Goal: Find specific page/section: Find specific page/section

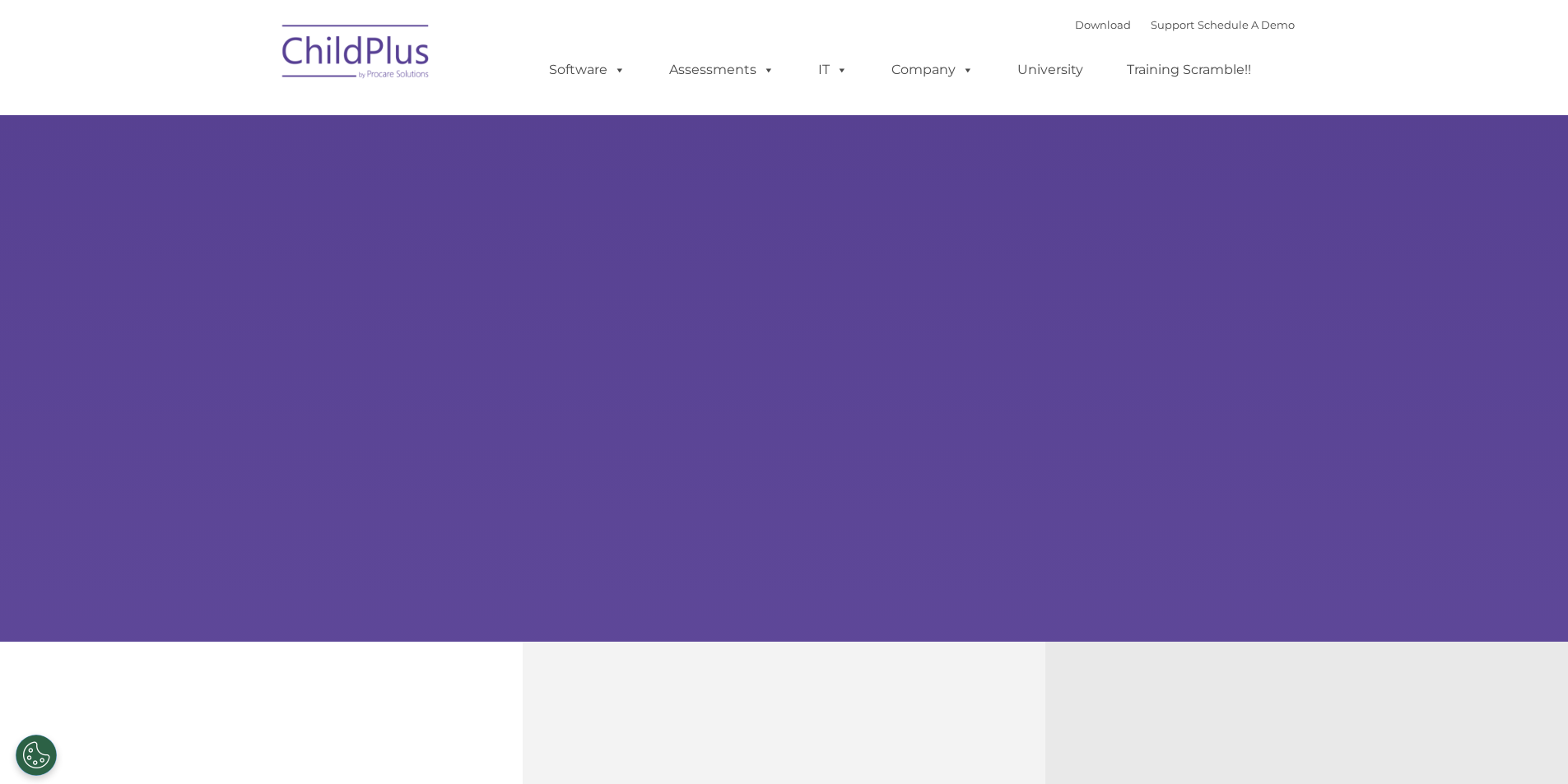
select select "MEDIUM"
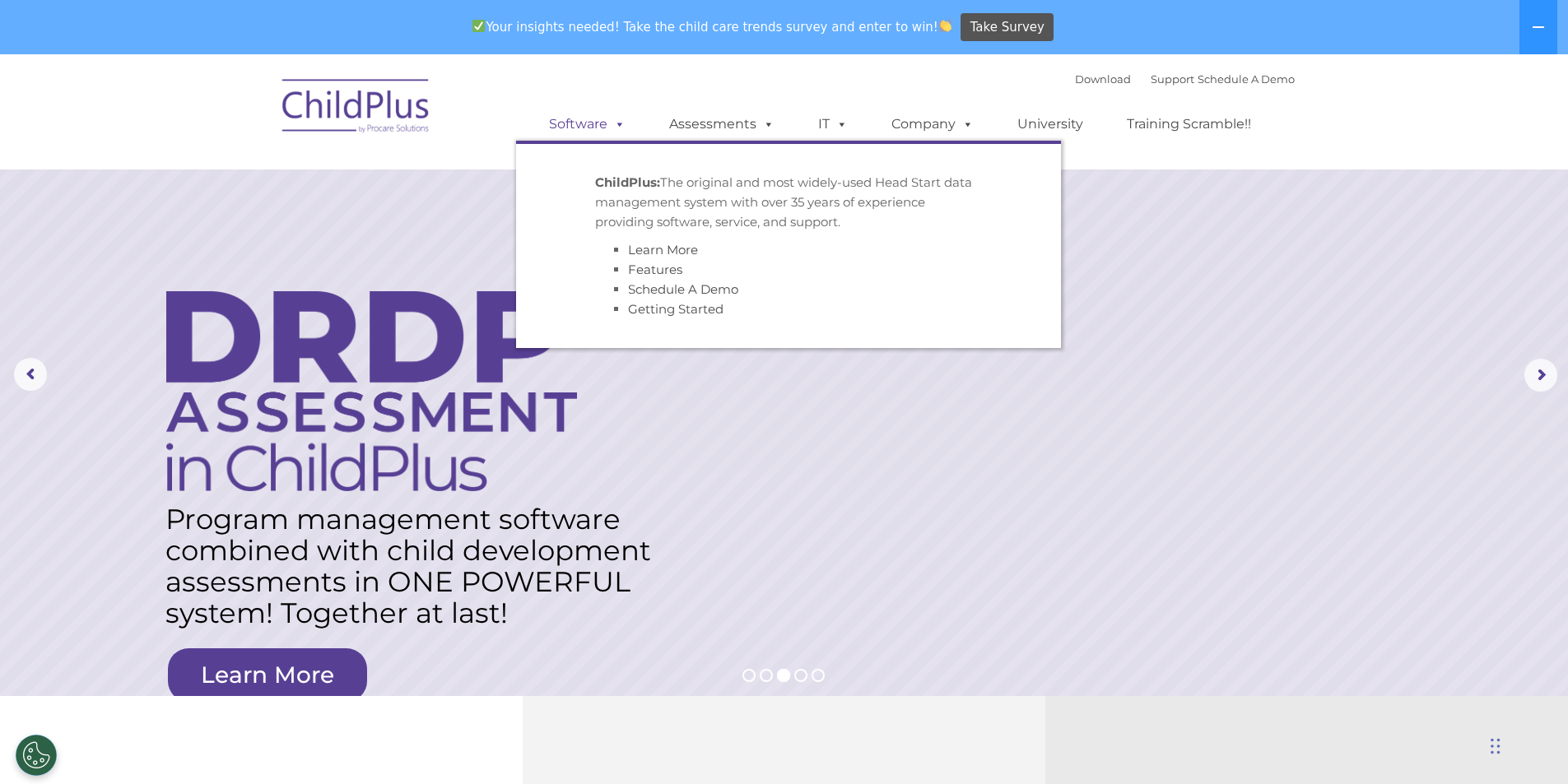
click at [594, 127] on link "Software" at bounding box center [587, 125] width 110 height 33
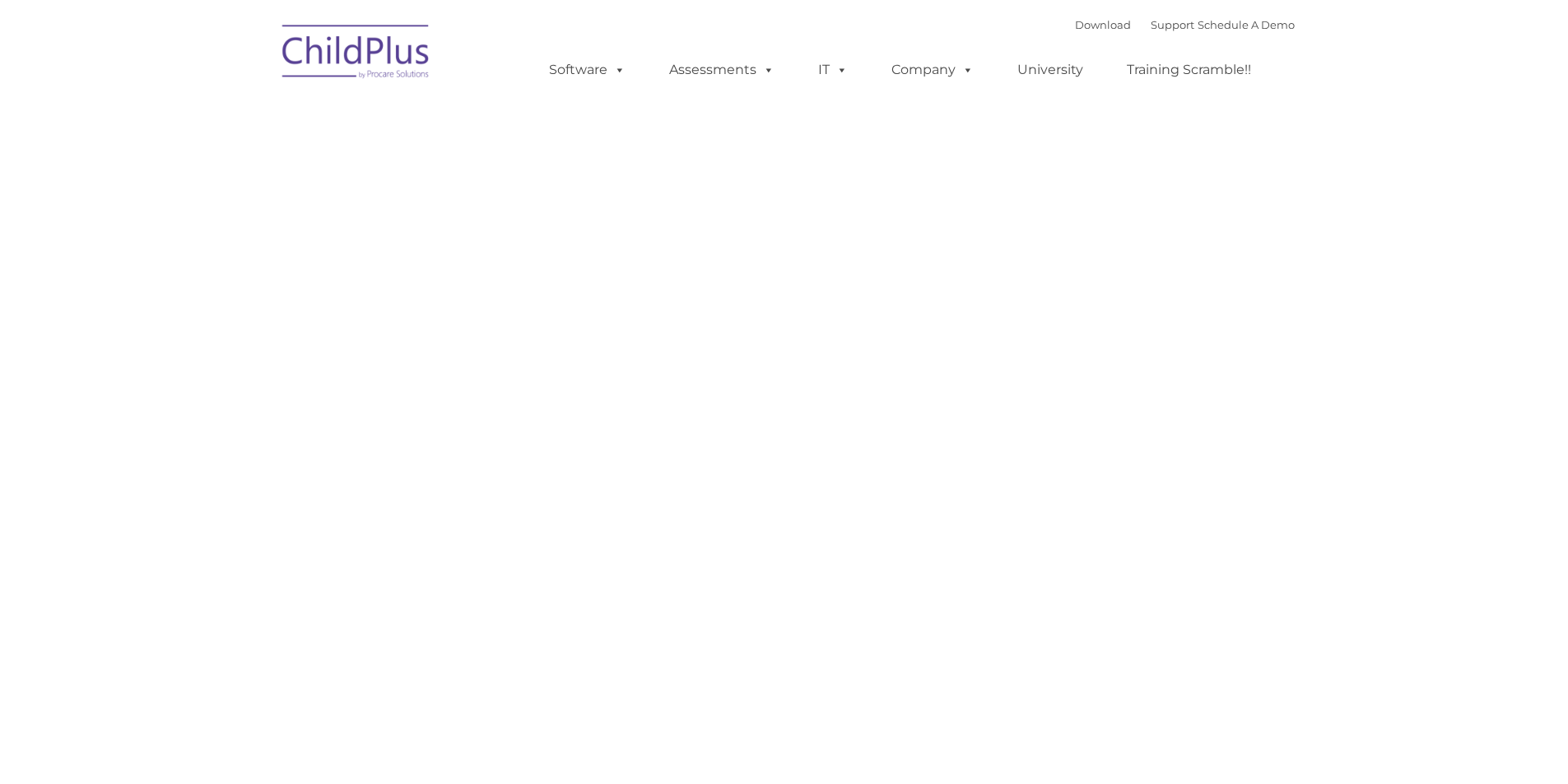
type input ""
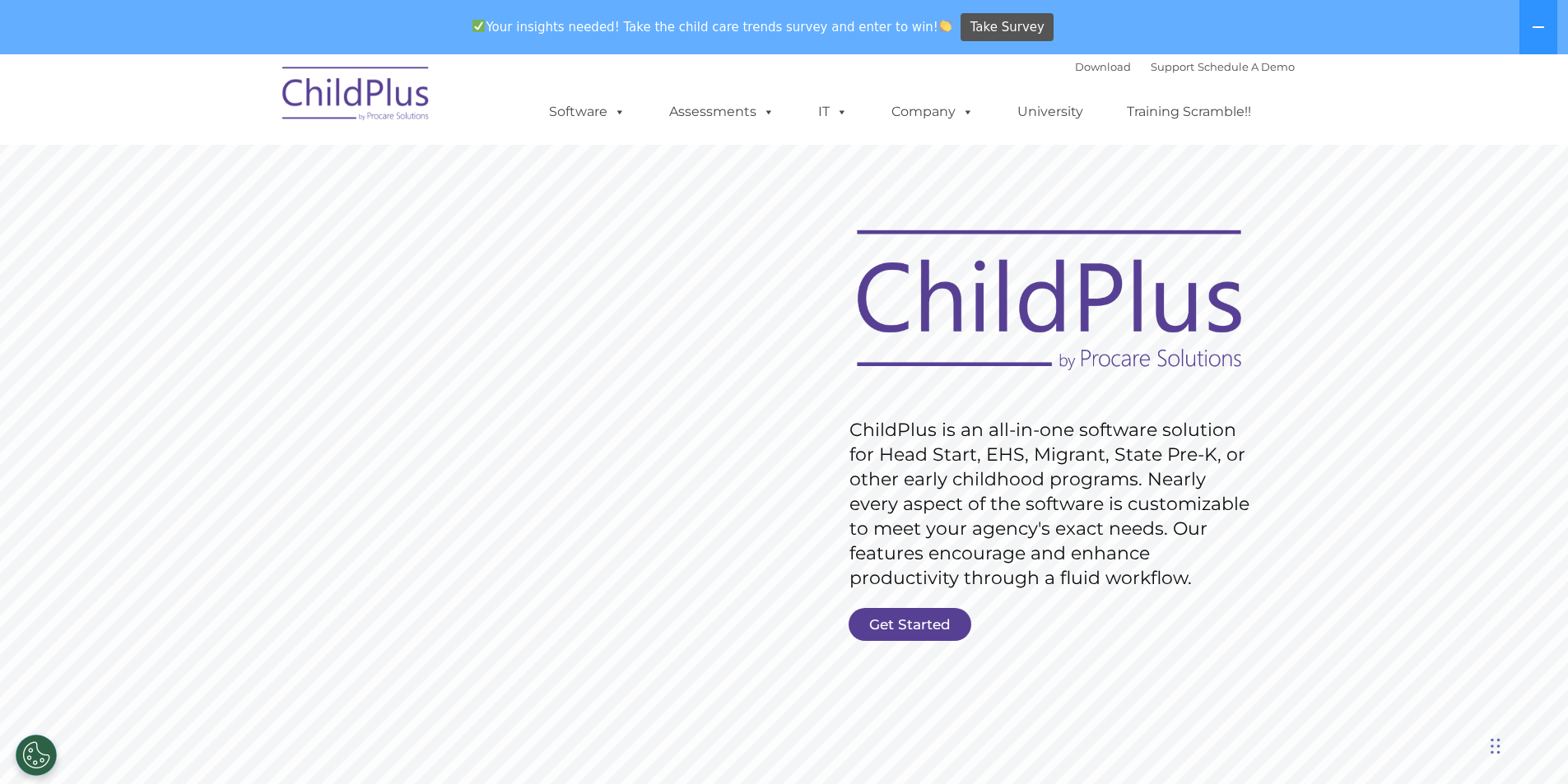
click at [1378, 104] on nav "Download Support | Schedule A Demo  MENU MENU Software ChildPlus: The original…" at bounding box center [784, 99] width 1568 height 91
click at [360, 98] on img at bounding box center [356, 96] width 165 height 82
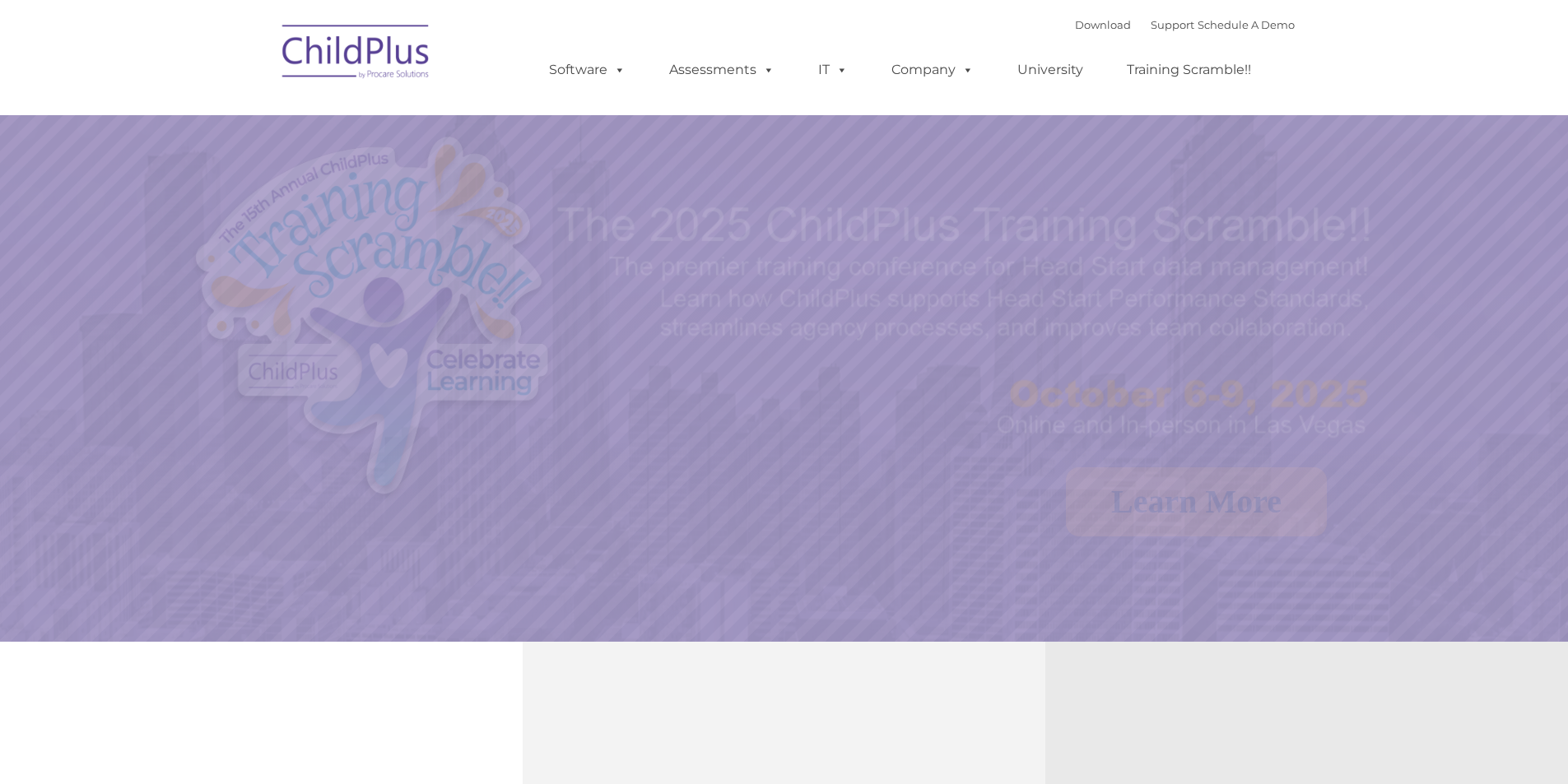
select select "MEDIUM"
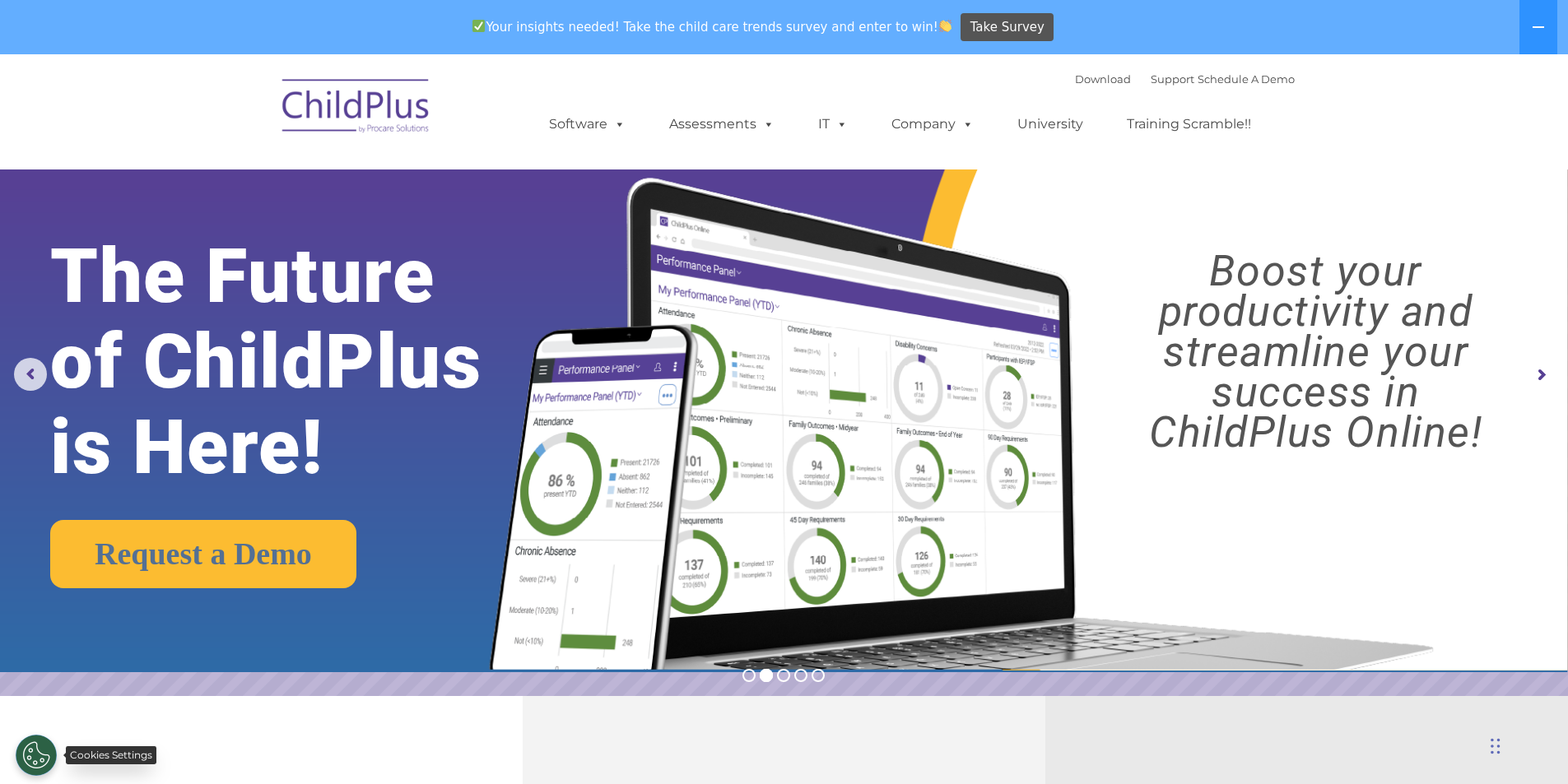
click at [38, 752] on button "Cookies Settings" at bounding box center [36, 754] width 41 height 41
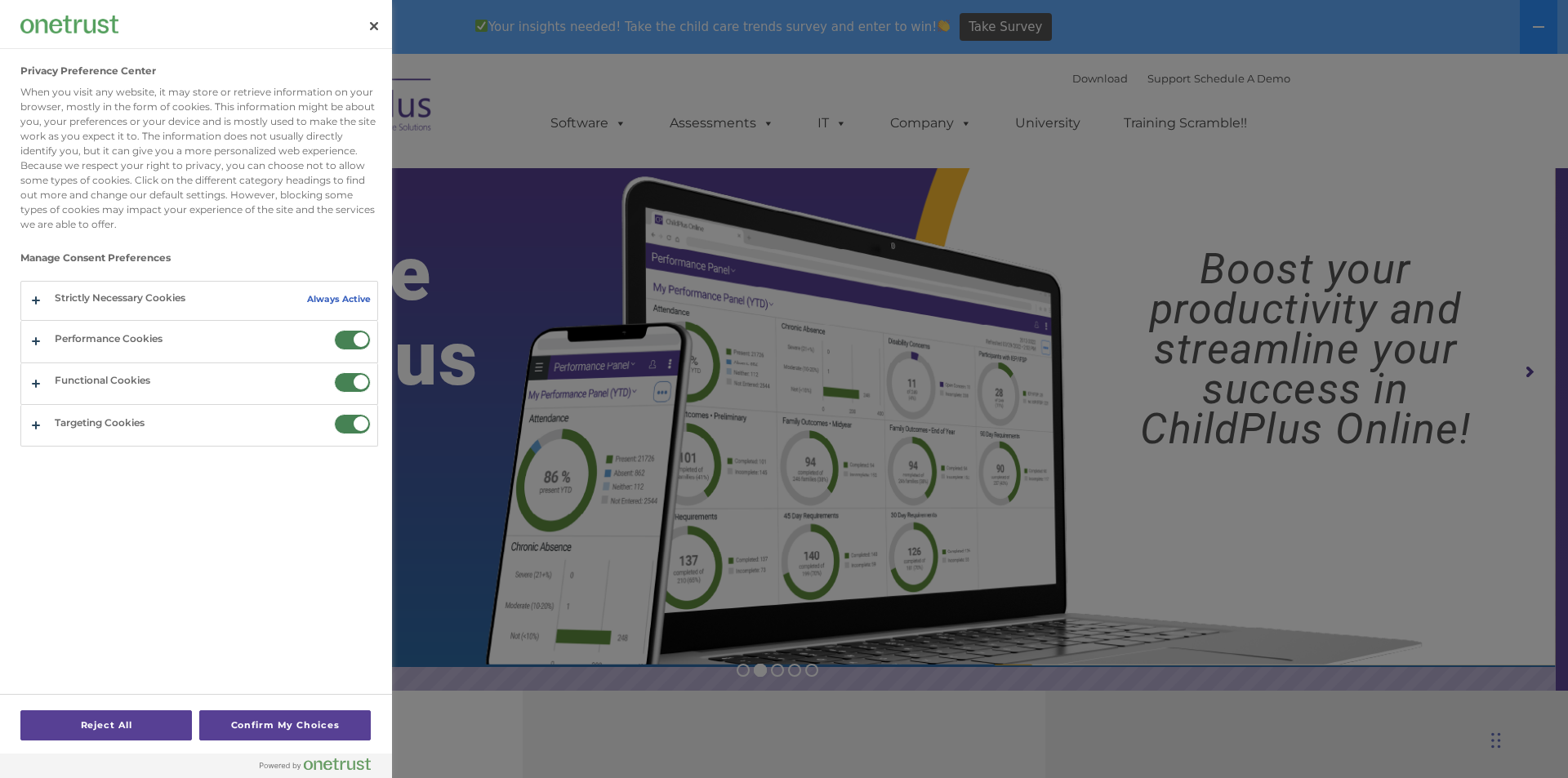
click at [563, 723] on div at bounding box center [784, 389] width 1568 height 778
click at [1260, 11] on div at bounding box center [784, 389] width 1568 height 778
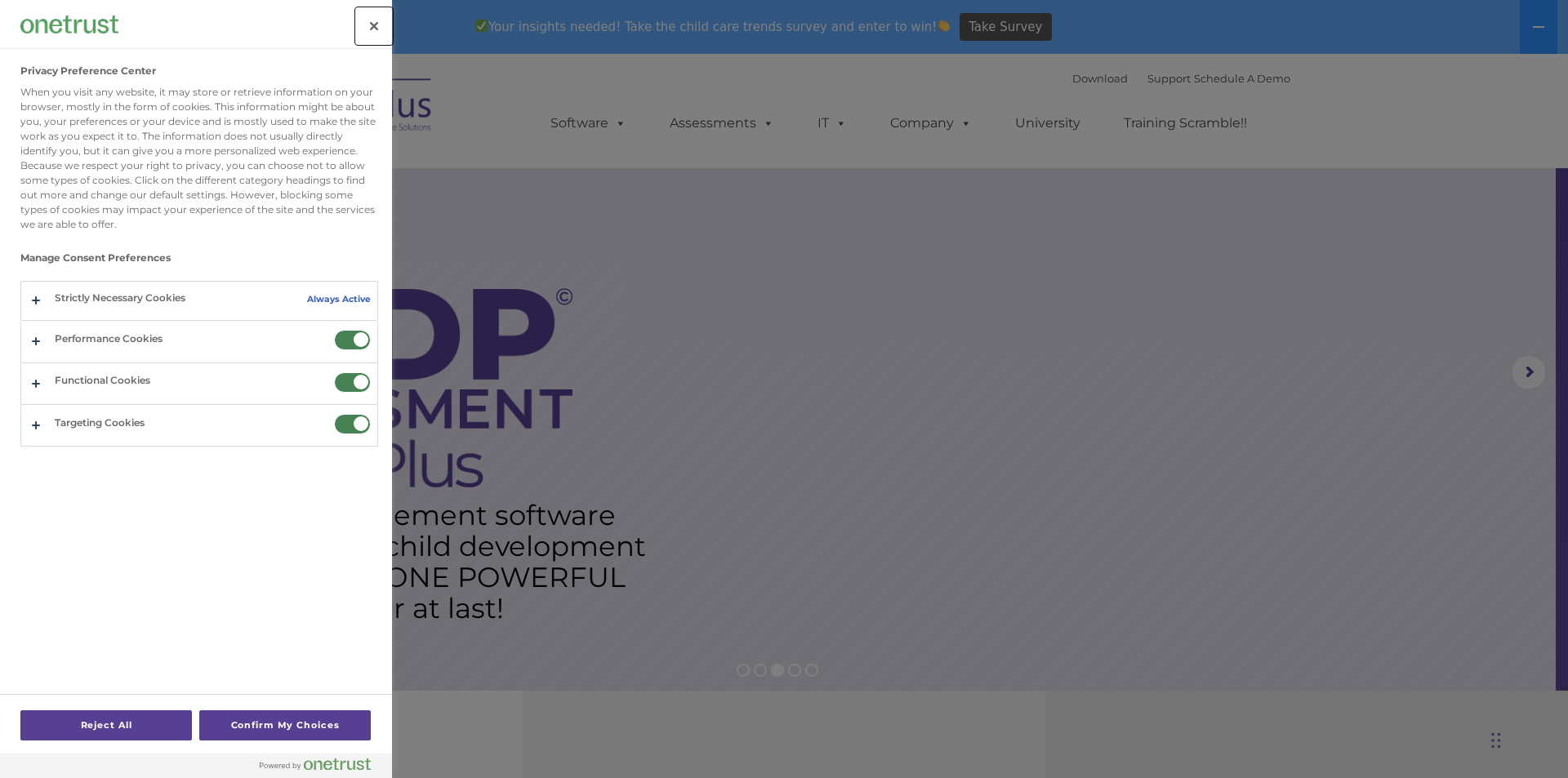
click at [374, 21] on button "Close" at bounding box center [374, 26] width 36 height 36
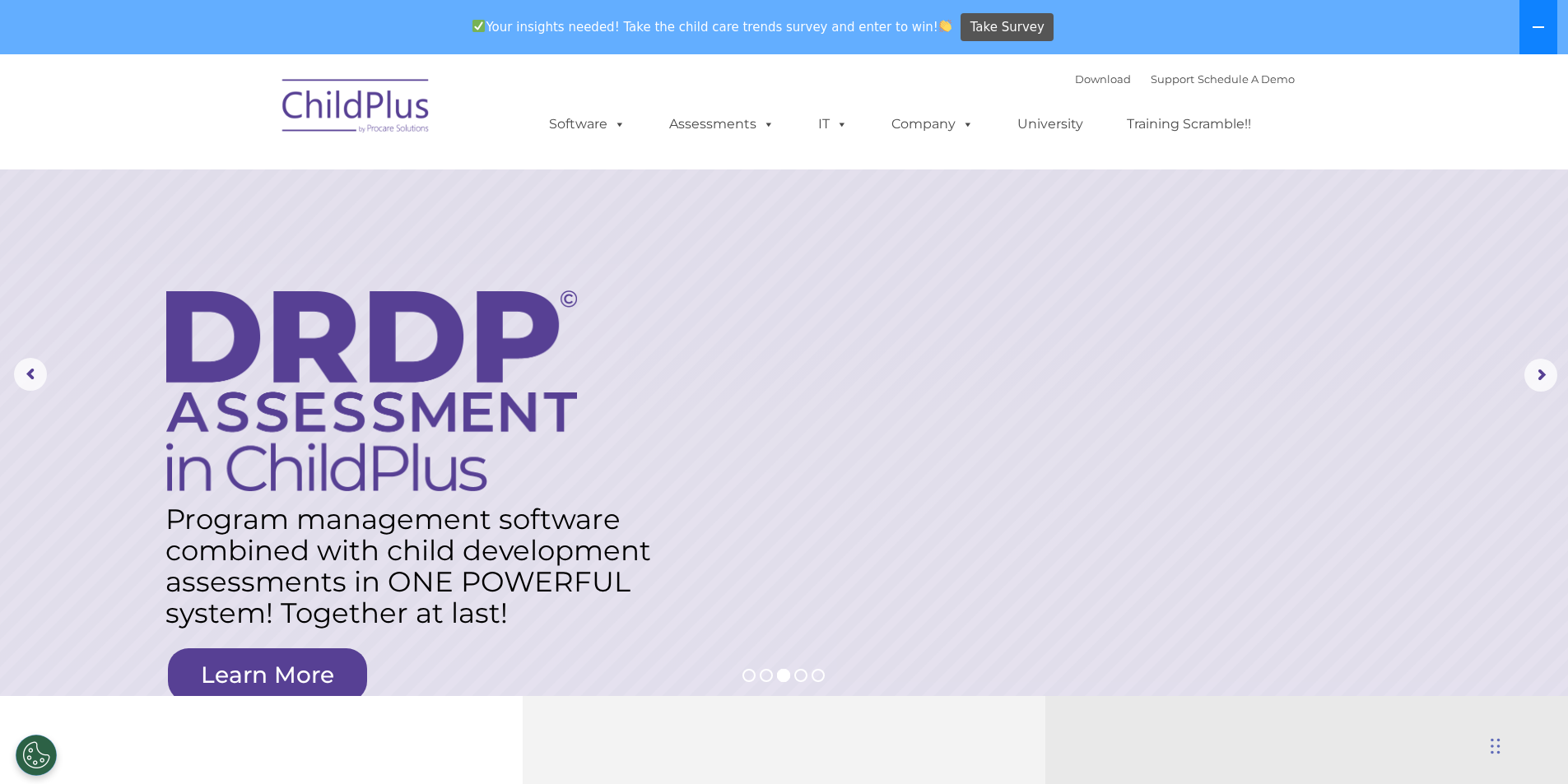
click at [1538, 28] on icon at bounding box center [1537, 27] width 11 height 2
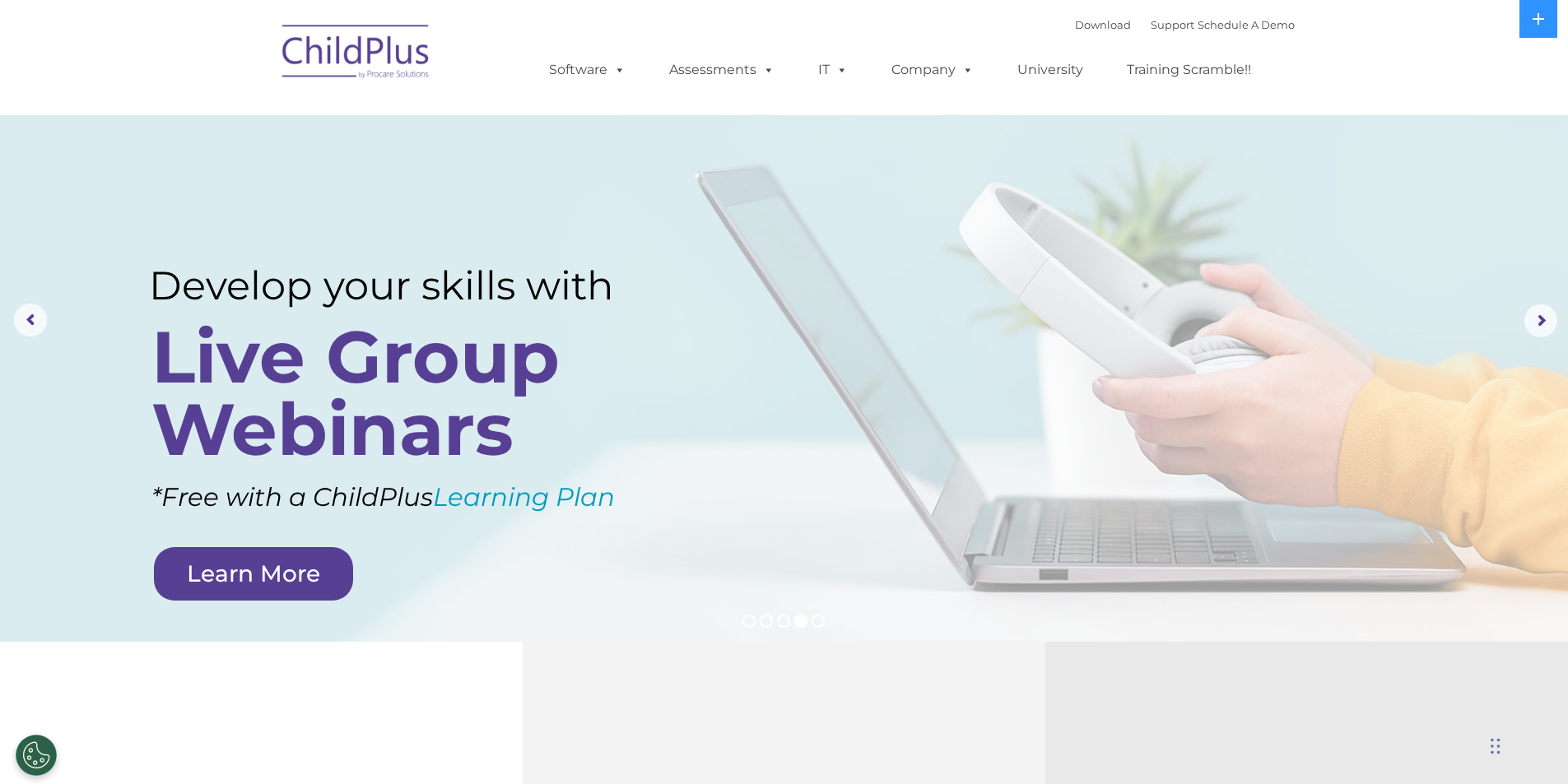
click at [981, 411] on rs-layer at bounding box center [784, 321] width 1568 height 642
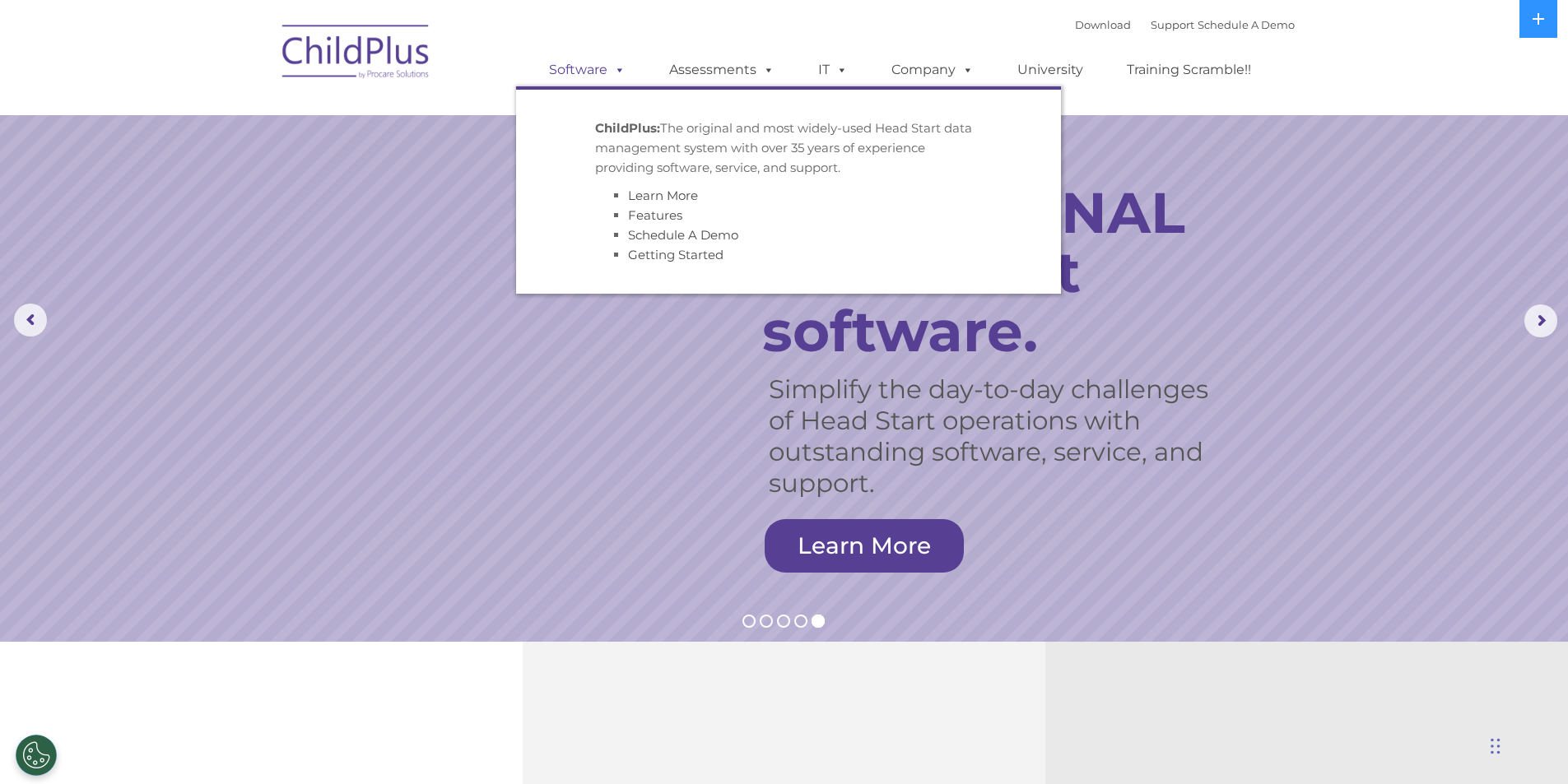
click at [620, 64] on span at bounding box center [616, 70] width 18 height 16
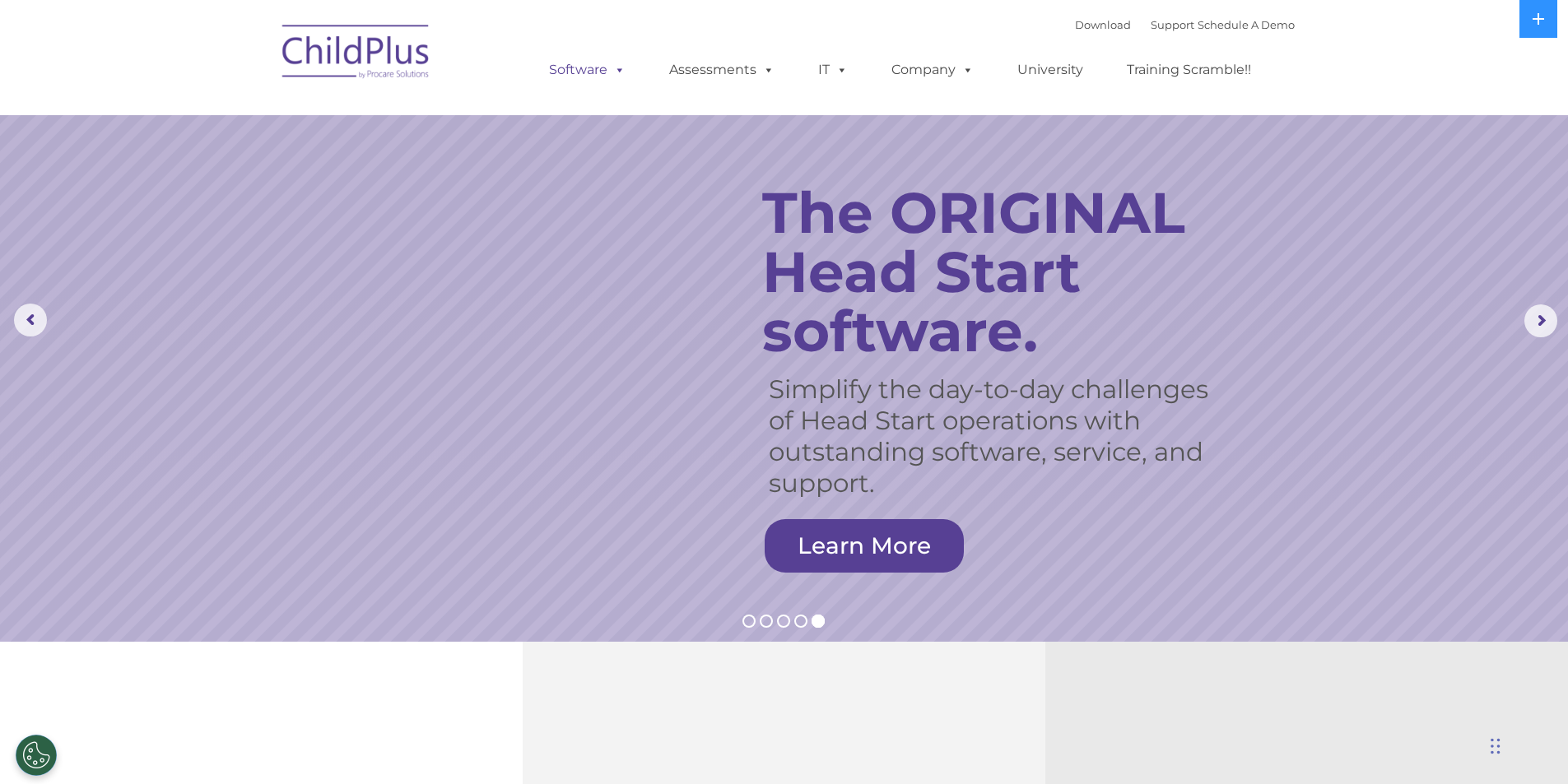
click at [604, 71] on link "Software" at bounding box center [587, 70] width 110 height 33
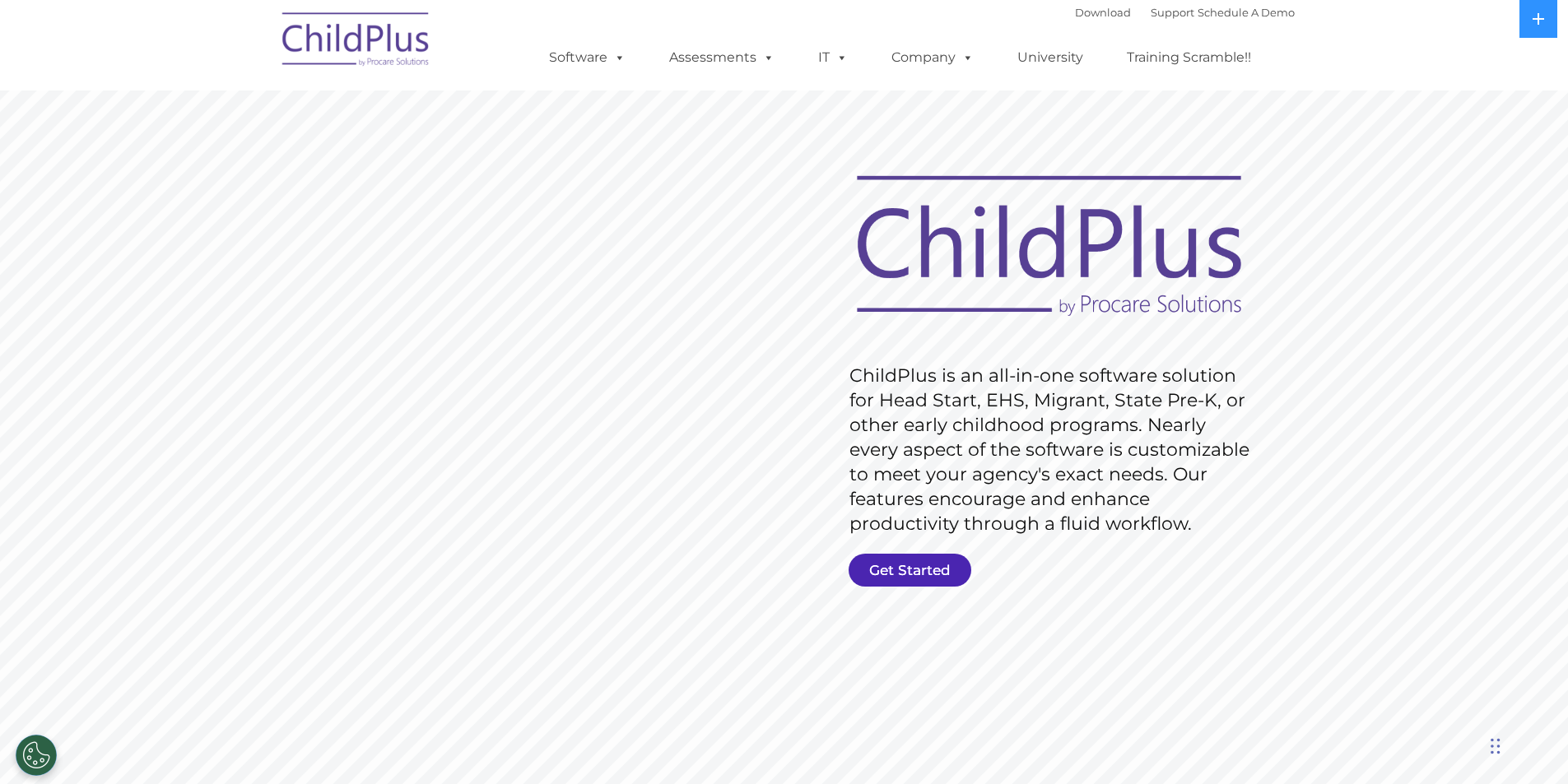
click at [925, 570] on link "Get Started" at bounding box center [910, 571] width 123 height 33
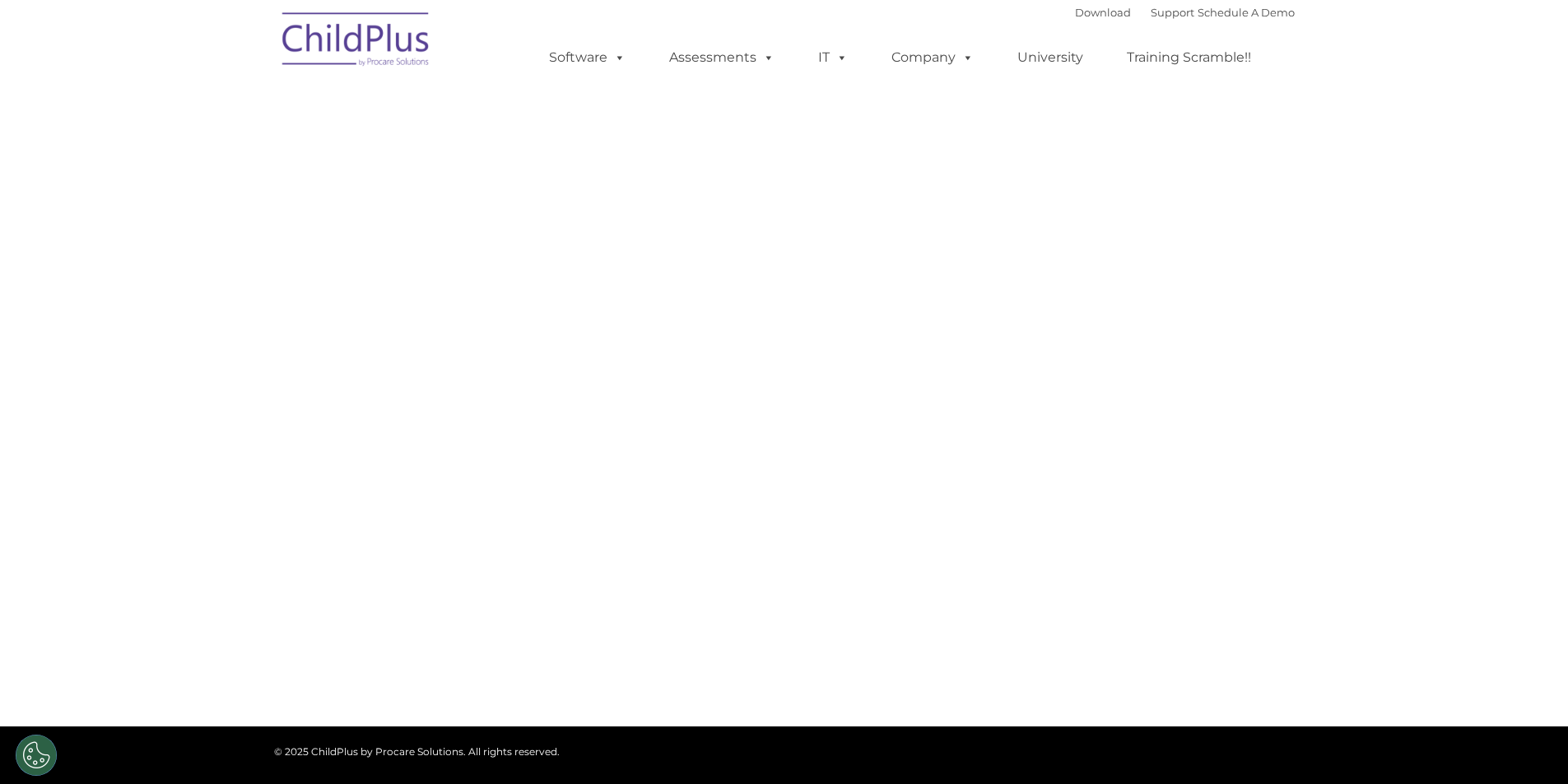
select select "MEDIUM"
